Goal: Task Accomplishment & Management: Manage account settings

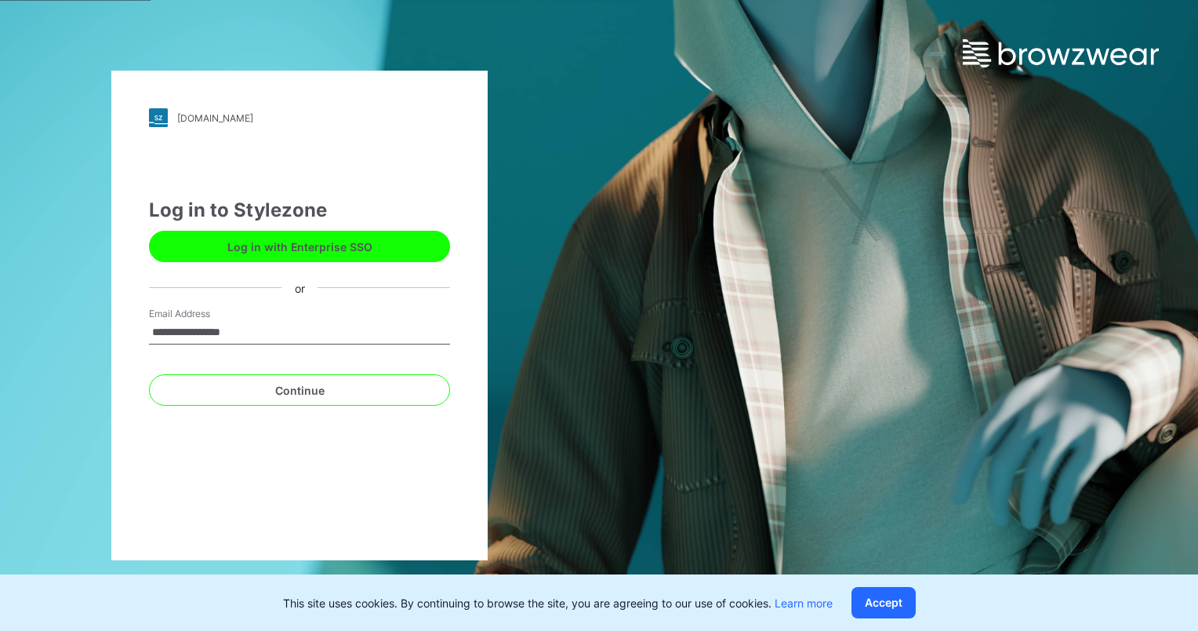
drag, startPoint x: 265, startPoint y: 337, endPoint x: 73, endPoint y: 310, distance: 194.1
click at [78, 315] on div "**********" at bounding box center [299, 315] width 599 height 631
type input "**********"
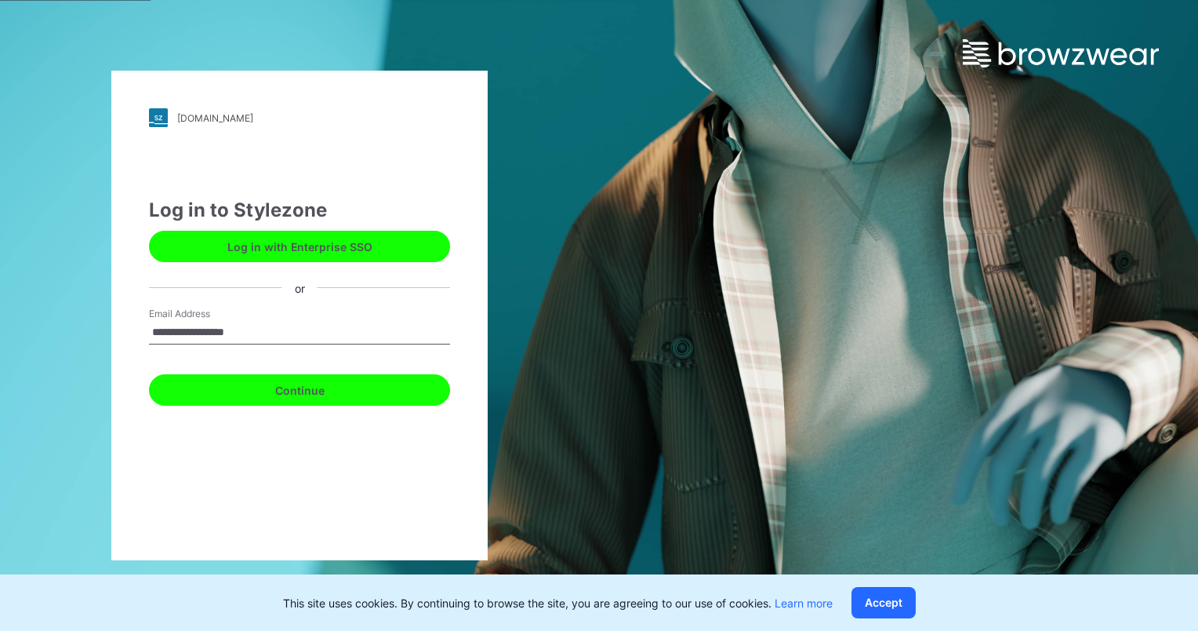
click at [362, 387] on button "Continue" at bounding box center [299, 389] width 301 height 31
